Goal: Transaction & Acquisition: Subscribe to service/newsletter

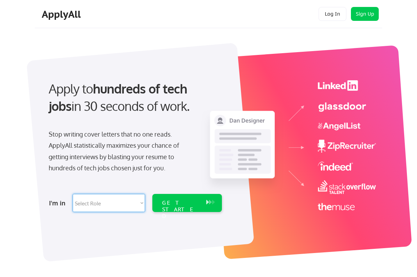
select select ""design""
click at [188, 198] on div "GET STARTED" at bounding box center [180, 203] width 44 height 18
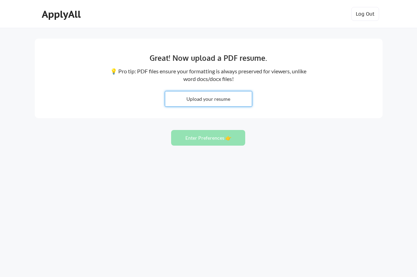
click at [214, 103] on input "file" at bounding box center [208, 98] width 87 height 15
click at [214, 101] on input "file" at bounding box center [208, 98] width 87 height 15
type input "C:\fakepath\Meta UX Research Manager - Resume.pdf"
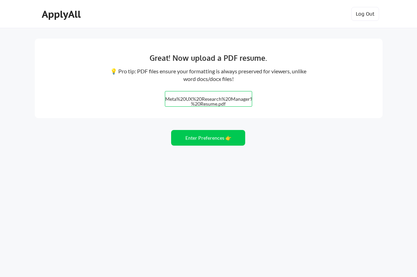
click at [227, 98] on input "file" at bounding box center [208, 98] width 87 height 15
type input "C:\fakepath\Halliotte Bell UX Resume.pdf"
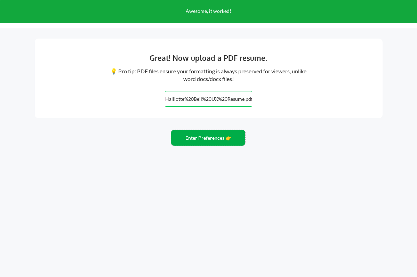
click at [233, 142] on button "Enter Preferences 👉" at bounding box center [208, 138] width 74 height 16
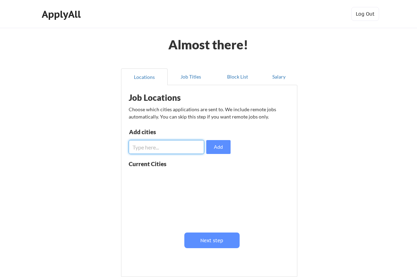
click at [152, 147] on input "input" at bounding box center [166, 147] width 75 height 14
click at [176, 129] on div "Job Locations Choose which cities applications are sent to. We include remote j…" at bounding box center [210, 179] width 171 height 180
click at [189, 78] on button "Job Titles" at bounding box center [191, 76] width 47 height 17
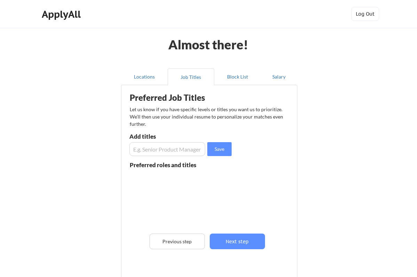
click at [176, 152] on input "input" at bounding box center [167, 149] width 76 height 14
type input "u"
type input "I"
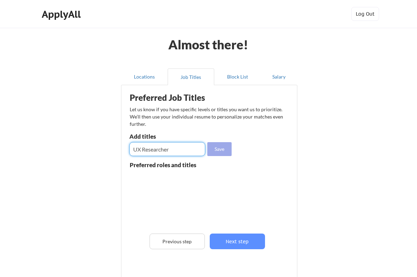
type input "UX Researcher"
click at [220, 148] on button "Save" at bounding box center [219, 149] width 24 height 14
click at [158, 148] on input "input" at bounding box center [167, 149] width 76 height 14
type input "User Experience Researcher"
click at [221, 149] on button "Save" at bounding box center [219, 149] width 24 height 14
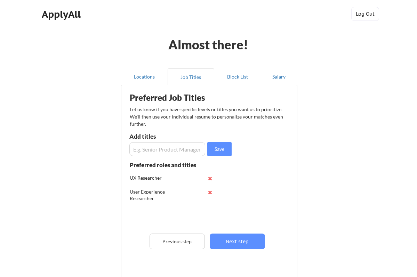
click at [160, 152] on input "input" at bounding box center [167, 149] width 76 height 14
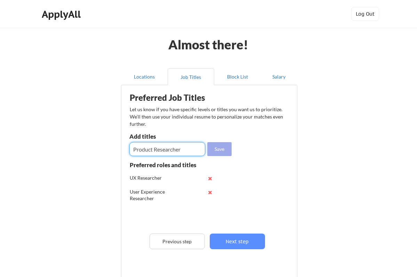
type input "Product Researcher"
click at [223, 152] on button "Save" at bounding box center [219, 149] width 24 height 14
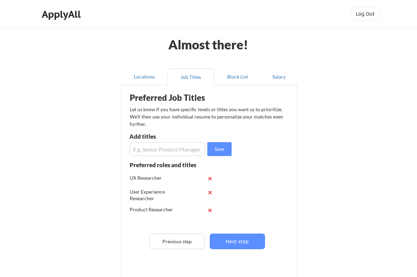
click at [171, 149] on input "input" at bounding box center [167, 149] width 76 height 14
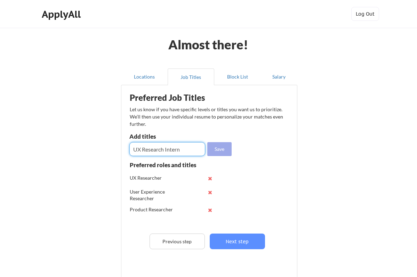
type input "UX Research Intern"
click at [219, 152] on button "Save" at bounding box center [219, 149] width 24 height 14
click at [189, 148] on input "input" at bounding box center [167, 149] width 76 height 14
type input "User Experience Research Intern"
click at [218, 149] on button "Save" at bounding box center [219, 149] width 24 height 14
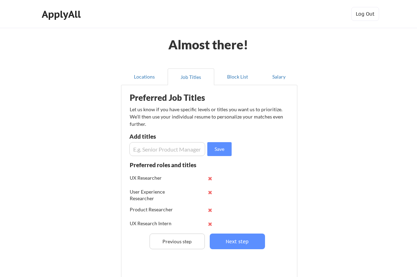
click at [182, 152] on input "input" at bounding box center [167, 149] width 76 height 14
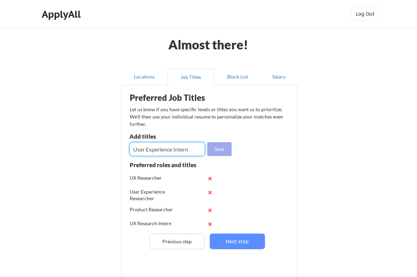
type input "User Experience Intern"
click at [219, 148] on button "Save" at bounding box center [219, 149] width 24 height 14
click at [165, 152] on input "input" at bounding box center [167, 149] width 76 height 14
type input "UX Researcher I"
click at [220, 150] on button "Save" at bounding box center [219, 149] width 24 height 14
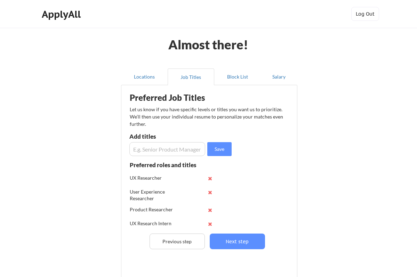
click at [172, 152] on input "input" at bounding box center [167, 149] width 76 height 14
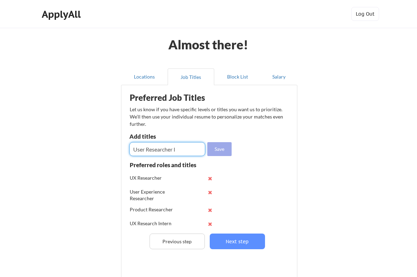
type input "User Researcher I"
click at [218, 149] on button "Save" at bounding box center [219, 149] width 24 height 14
click at [160, 147] on input "input" at bounding box center [167, 149] width 76 height 14
type input "u"
type input "User Experience Researcher I"
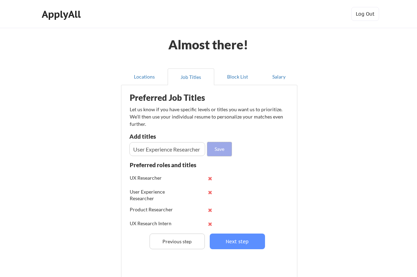
click at [225, 148] on button "Save" at bounding box center [219, 149] width 24 height 14
click at [157, 152] on input "input" at bounding box center [167, 149] width 76 height 14
type input "UX Consultant"
click at [221, 149] on button "Save" at bounding box center [219, 149] width 24 height 14
click at [157, 146] on input "input" at bounding box center [167, 149] width 76 height 14
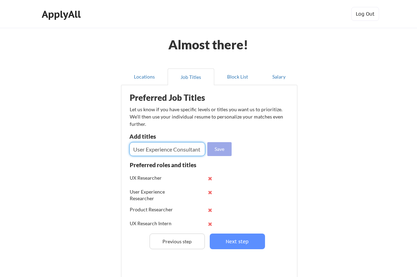
type input "User Experience Consultant"
click at [218, 150] on button "Save" at bounding box center [219, 149] width 24 height 14
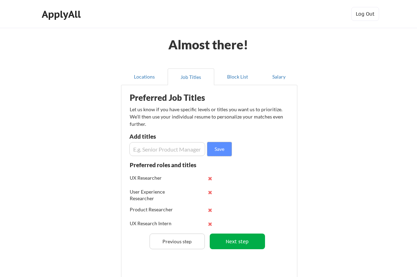
click at [254, 244] on button "Next step" at bounding box center [237, 242] width 55 height 16
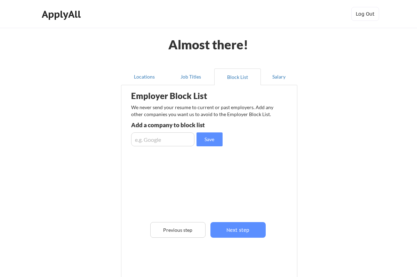
click at [166, 139] on input "input" at bounding box center [162, 139] width 63 height 14
type input "Key Lime Interactive"
click at [205, 137] on button "Save" at bounding box center [209, 139] width 26 height 14
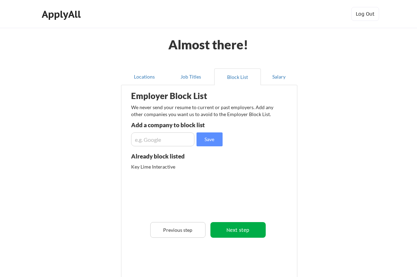
click at [230, 230] on button "Next step" at bounding box center [237, 230] width 55 height 16
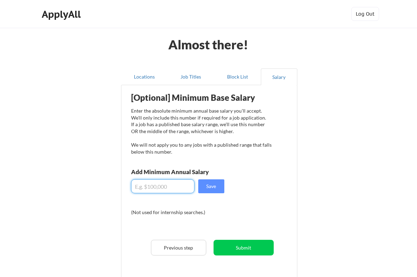
click at [169, 189] on input "input" at bounding box center [162, 186] width 63 height 14
type input "$60,000"
click at [216, 186] on button "Save" at bounding box center [211, 186] width 26 height 14
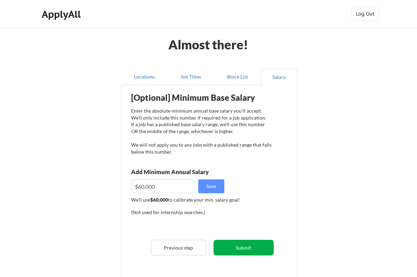
click at [237, 249] on button "Submit" at bounding box center [243, 248] width 60 height 16
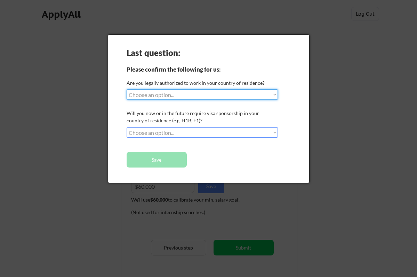
select select ""yes__i_am_a_us_citizen""
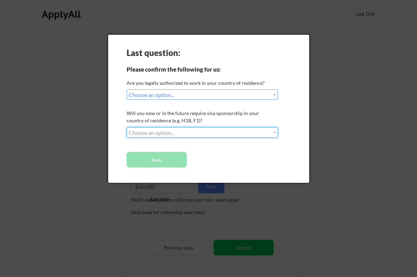
select select ""no__i_will_not_need_sponsorship""
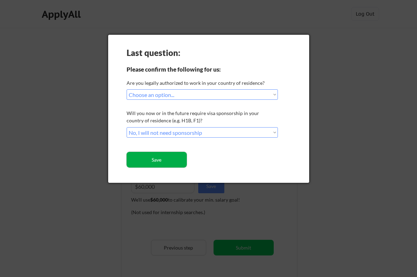
click at [164, 162] on button "Save" at bounding box center [157, 160] width 60 height 16
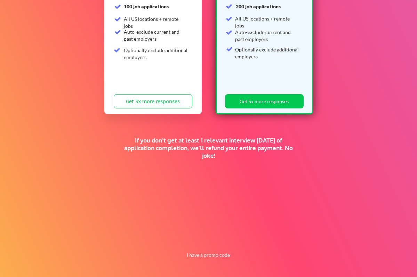
scroll to position [149, 0]
click at [219, 254] on button "I have a promo code" at bounding box center [207, 255] width 51 height 8
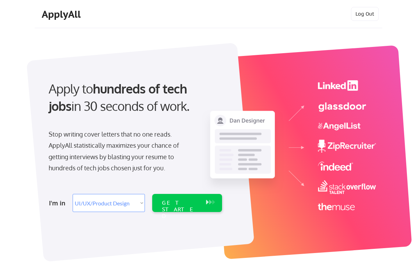
select select ""design""
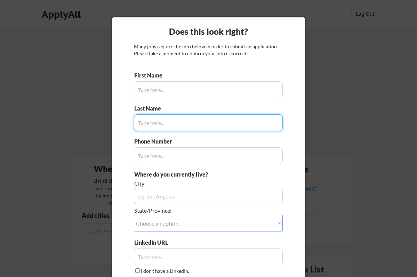
click at [354, 79] on div at bounding box center [208, 138] width 417 height 277
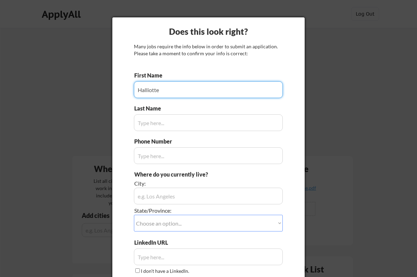
type input "Halliotte"
click at [172, 124] on input "input" at bounding box center [208, 122] width 149 height 17
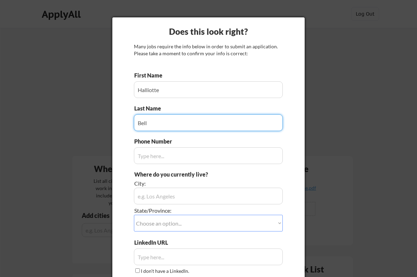
type input "Bell"
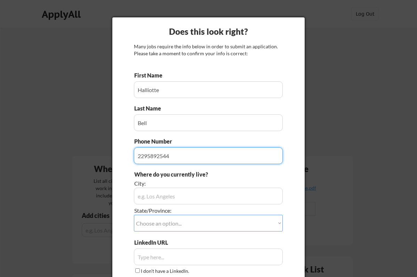
type input "2295892544"
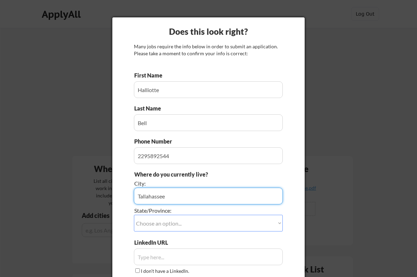
type input "Tallahassee"
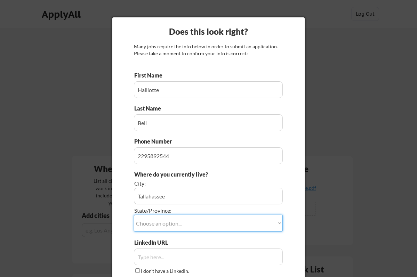
select select ""Florida""
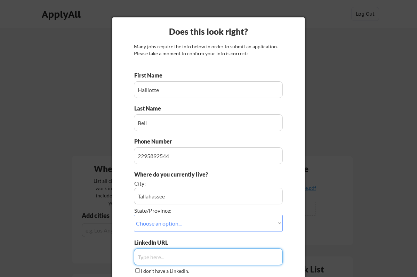
click at [156, 252] on input "input" at bounding box center [208, 257] width 149 height 17
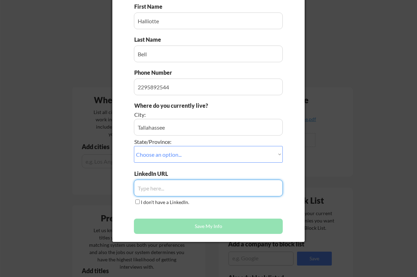
scroll to position [103, 0]
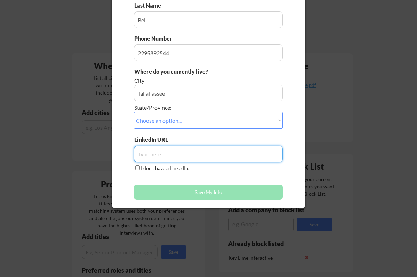
click at [185, 158] on input "input" at bounding box center [208, 154] width 149 height 17
paste input "linkedin.com/in/halliotte-bell"
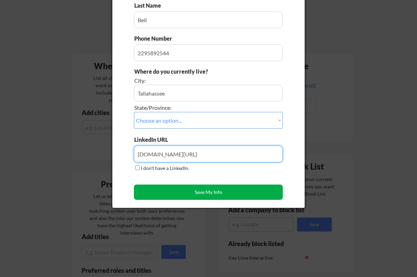
type input "linkedin.com/in/halliotte-bell"
click at [207, 193] on button "Save My Info" at bounding box center [208, 192] width 149 height 15
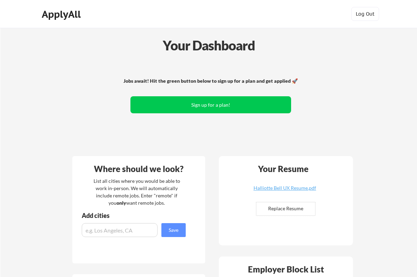
scroll to position [0, 0]
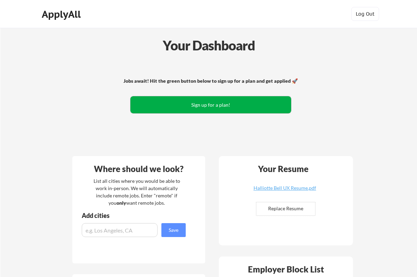
click at [229, 107] on button "Sign up for a plan!" at bounding box center [210, 104] width 161 height 17
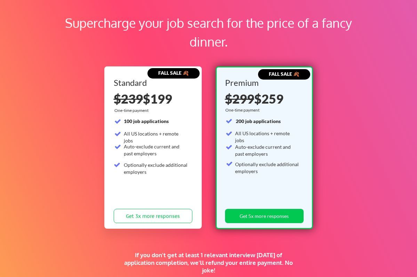
scroll to position [33, 0]
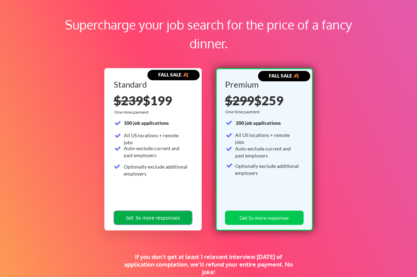
click at [174, 221] on button "Get 3x more responses" at bounding box center [153, 218] width 79 height 14
